Goal: Information Seeking & Learning: Learn about a topic

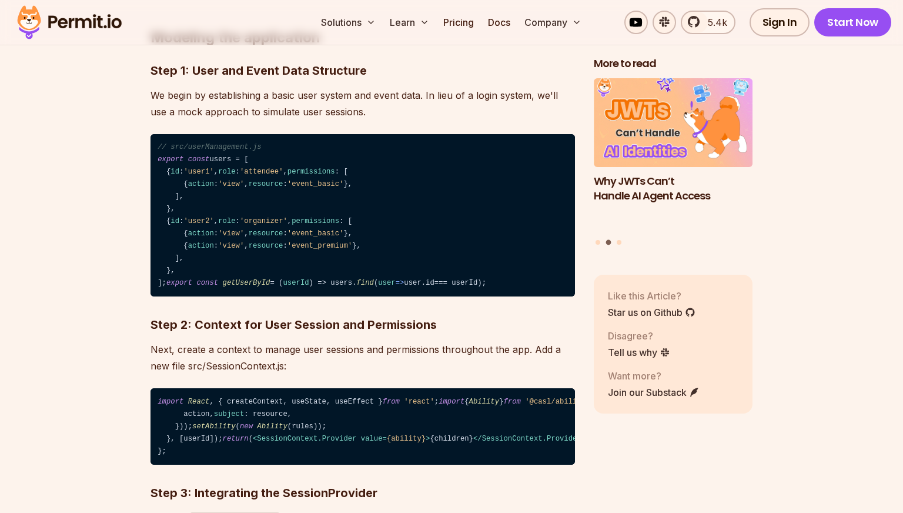
click at [216, 268] on code "// src/userManagement.js export const users = [ { id : 'user1' , role : 'attend…" at bounding box center [363, 215] width 424 height 163
click at [172, 287] on code "// src/userManagement.js export const users = [ { id : 'user1' , role : 'attend…" at bounding box center [363, 215] width 424 height 163
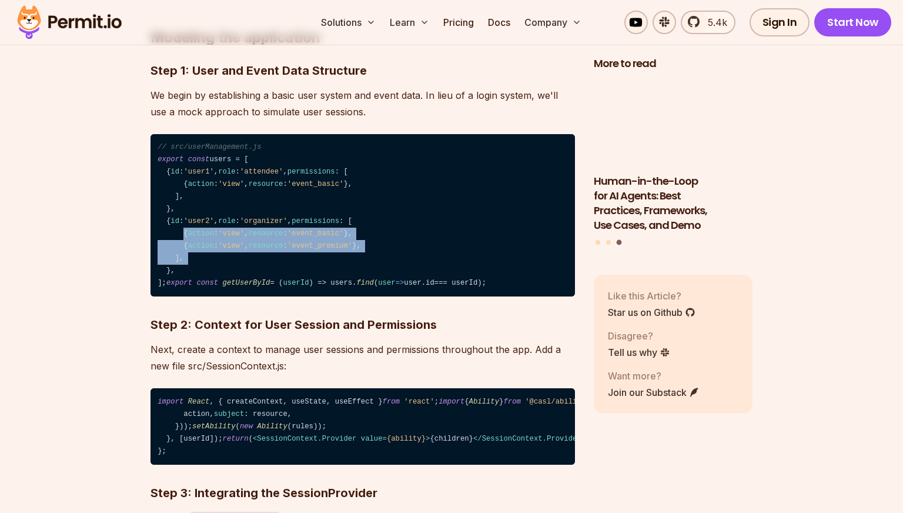
drag, startPoint x: 182, startPoint y: 287, endPoint x: 405, endPoint y: 305, distance: 224.1
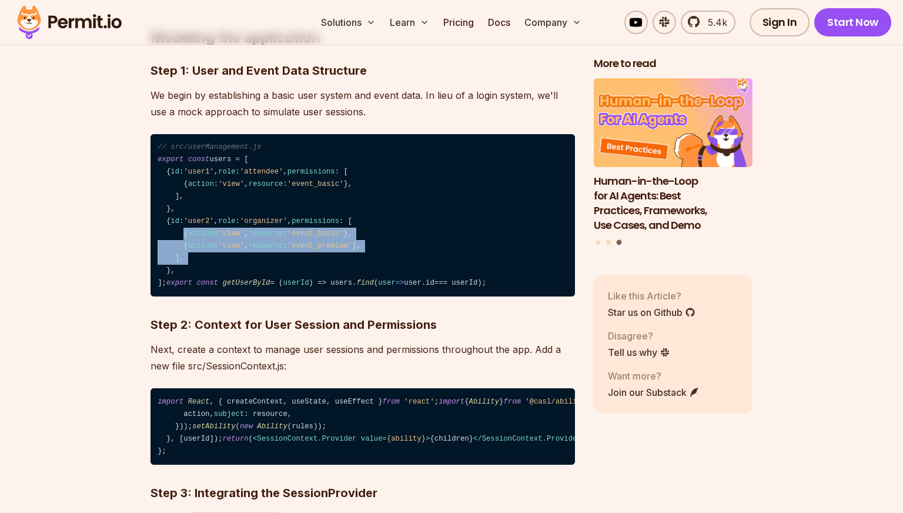
click at [405, 297] on code "// src/userManagement.js export const users = [ { id : 'user1' , role : 'attend…" at bounding box center [363, 215] width 424 height 163
drag, startPoint x: 392, startPoint y: 295, endPoint x: 186, endPoint y: 273, distance: 206.3
click at [186, 273] on code "// src/userManagement.js export const users = [ { id : 'user1' , role : 'attend…" at bounding box center [363, 215] width 424 height 163
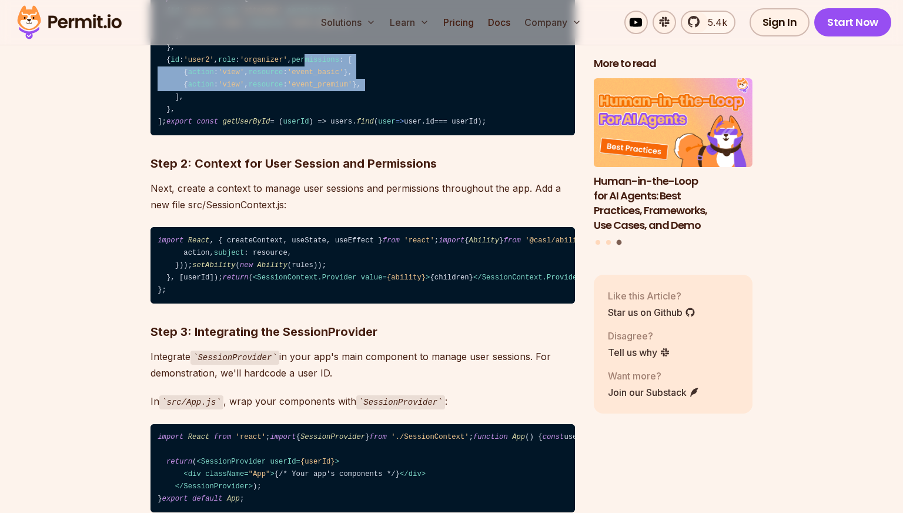
scroll to position [2299, 0]
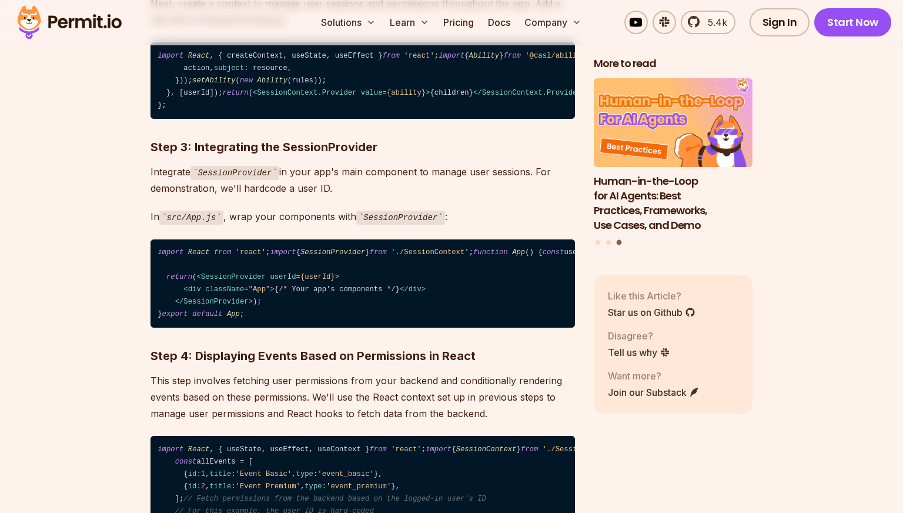
click at [845, 60] on span "SessionContext" at bounding box center [875, 56] width 61 height 8
click at [311, 119] on code "import React , { createContext, useState, useEffect } from 'react' ; import { A…" at bounding box center [363, 80] width 424 height 76
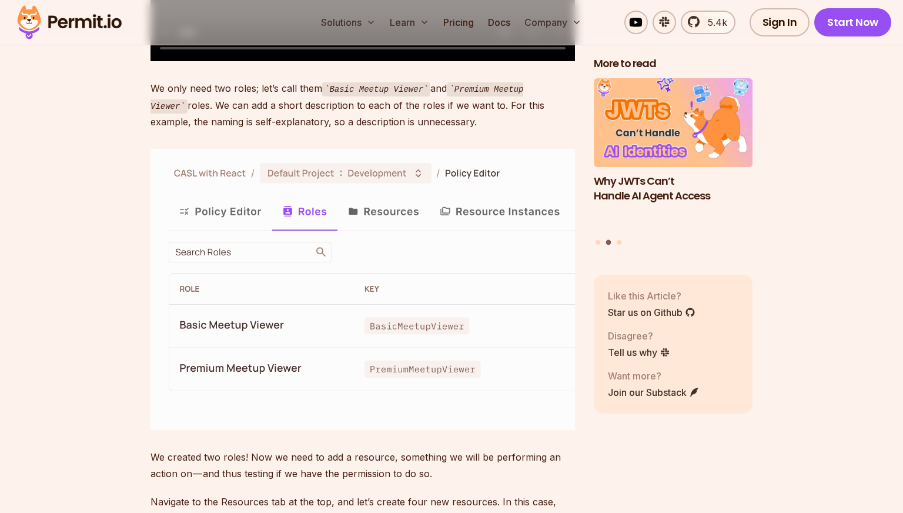
scroll to position [4456, 0]
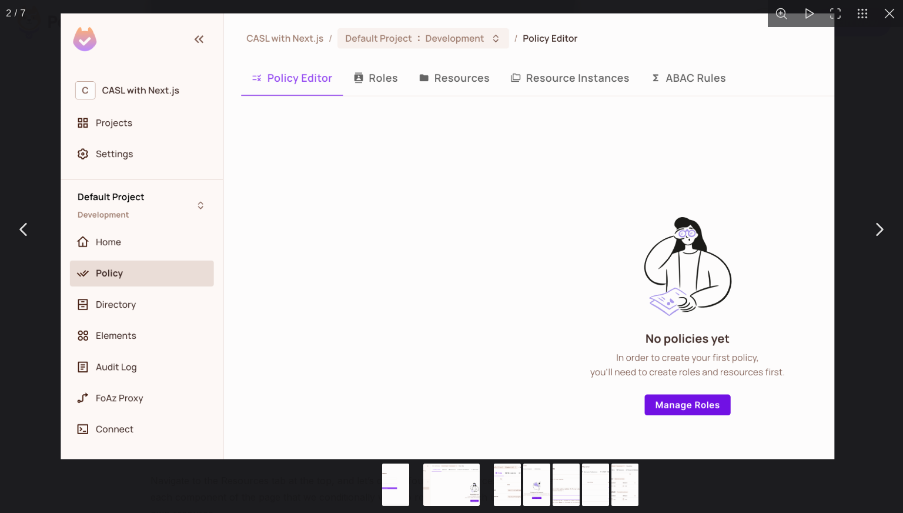
click at [206, 318] on img "You can close this modal content with the ESC key" at bounding box center [448, 237] width 774 height 446
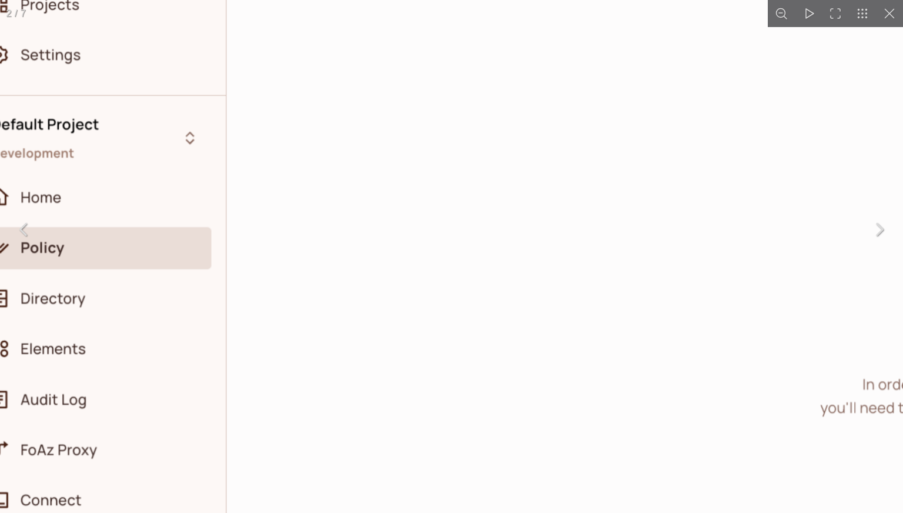
click at [206, 319] on img "You can close this modal content with the ESC key" at bounding box center [590, 188] width 1252 height 721
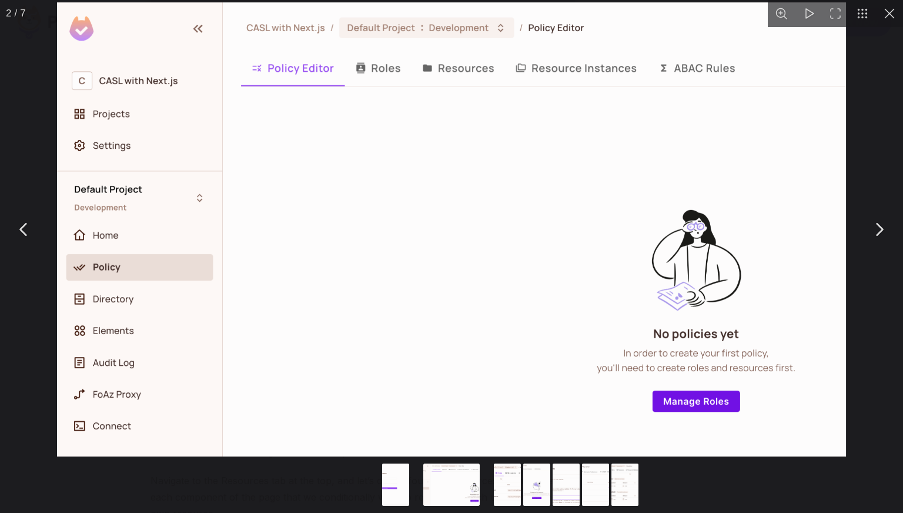
click at [38, 178] on div "You can close this modal content with the ESC key" at bounding box center [451, 229] width 903 height 459
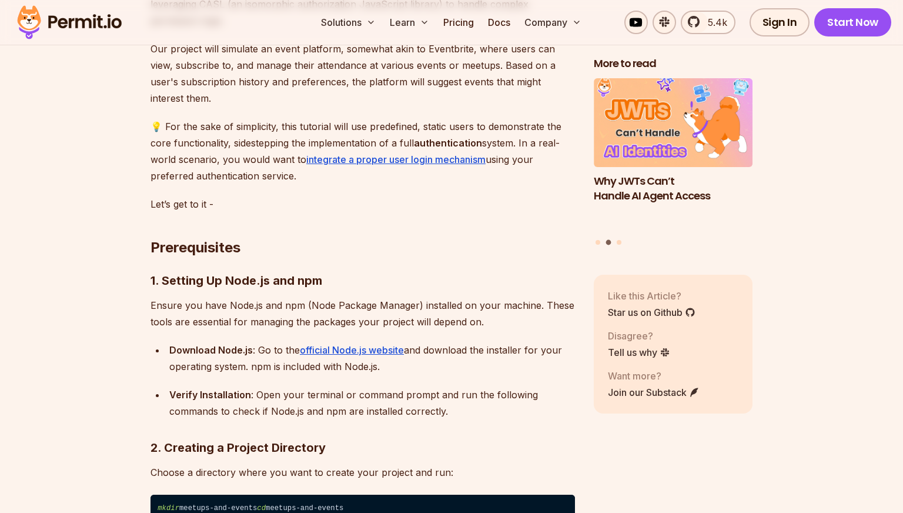
scroll to position [493, 0]
